Goal: Task Accomplishment & Management: Complete application form

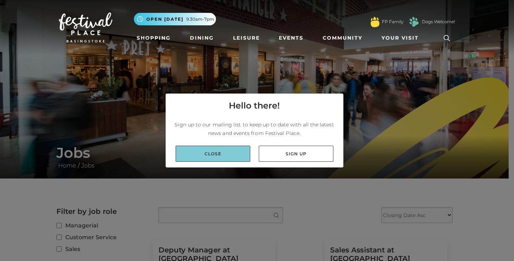
click at [216, 157] on link "Close" at bounding box center [213, 154] width 75 height 16
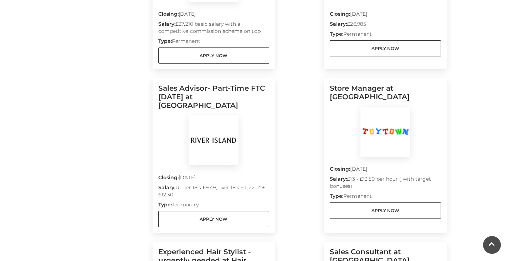
scroll to position [463, 0]
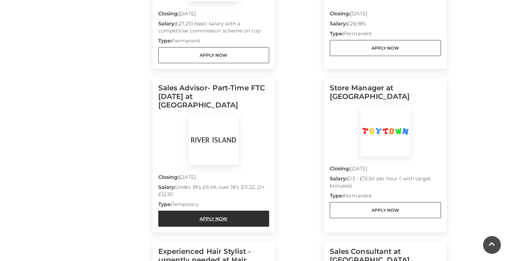
click at [218, 210] on link "Apply Now" at bounding box center [213, 218] width 111 height 16
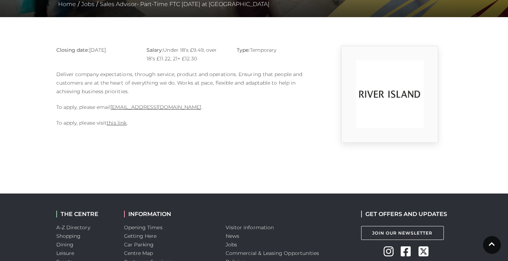
scroll to position [161, 0]
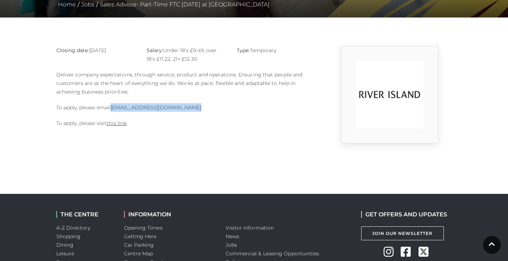
drag, startPoint x: 187, startPoint y: 107, endPoint x: 113, endPoint y: 109, distance: 74.6
click at [113, 109] on p "To apply, please email [EMAIL_ADDRESS][DOMAIN_NAME] ." at bounding box center [186, 107] width 260 height 9
copy link "[EMAIL_ADDRESS][DOMAIN_NAME]"
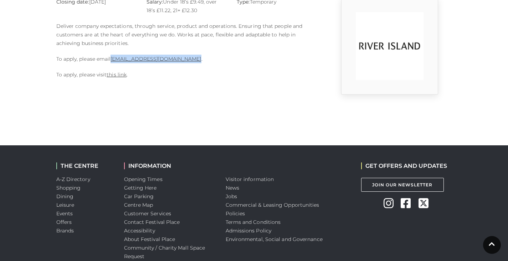
scroll to position [255, 0]
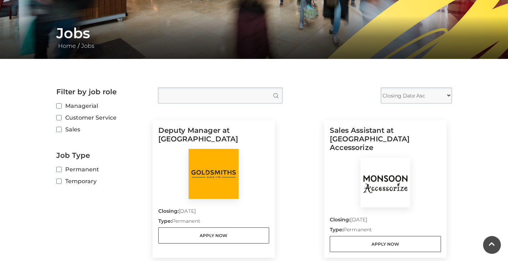
scroll to position [120, 0]
